Goal: Task Accomplishment & Management: Manage account settings

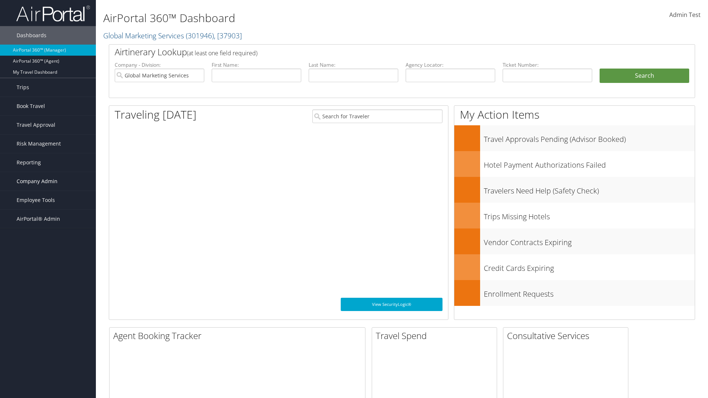
click at [48, 182] on span "Company Admin" at bounding box center [37, 181] width 41 height 18
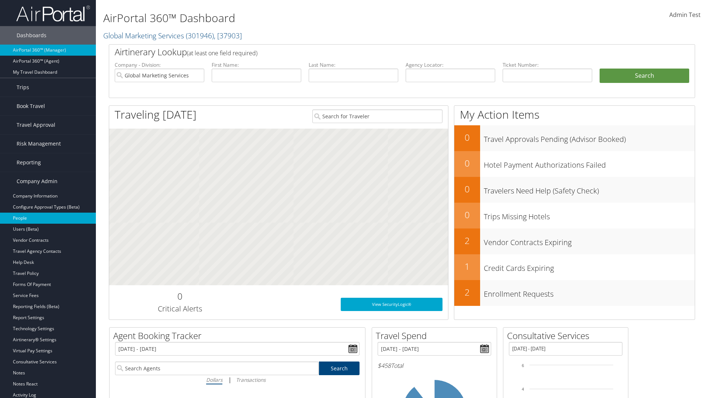
click at [48, 218] on link "People" at bounding box center [48, 218] width 96 height 11
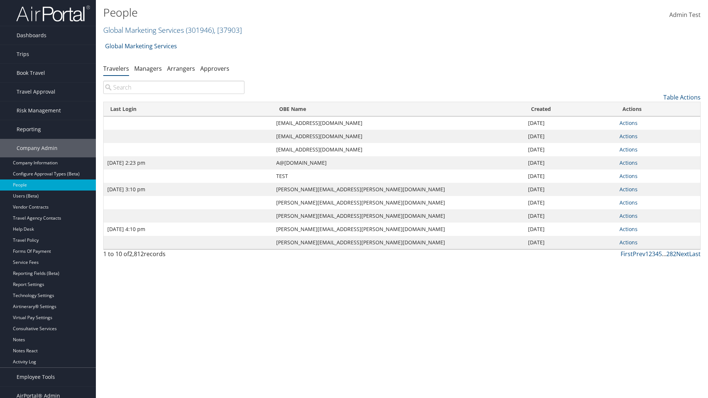
click at [174, 87] on input "search" at bounding box center [173, 87] width 141 height 13
type input "Sep 17, 2020 2:23 pm"
